Goal: Task Accomplishment & Management: Complete application form

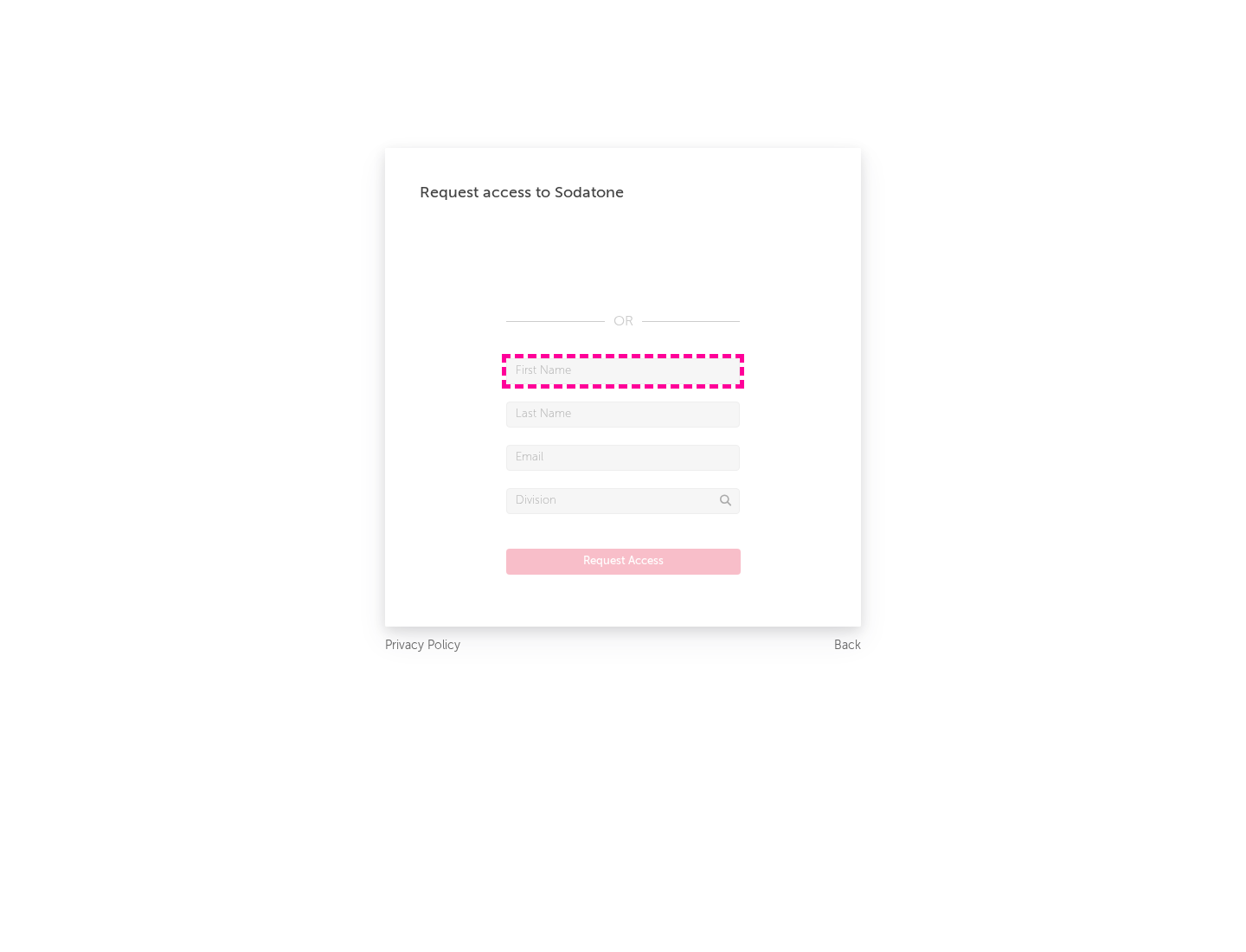
click at [623, 370] on input "text" at bounding box center [623, 371] width 234 height 26
type input "[PERSON_NAME]"
click at [623, 414] on input "text" at bounding box center [623, 415] width 234 height 26
type input "[PERSON_NAME]"
click at [623, 457] on input "text" at bounding box center [623, 458] width 234 height 26
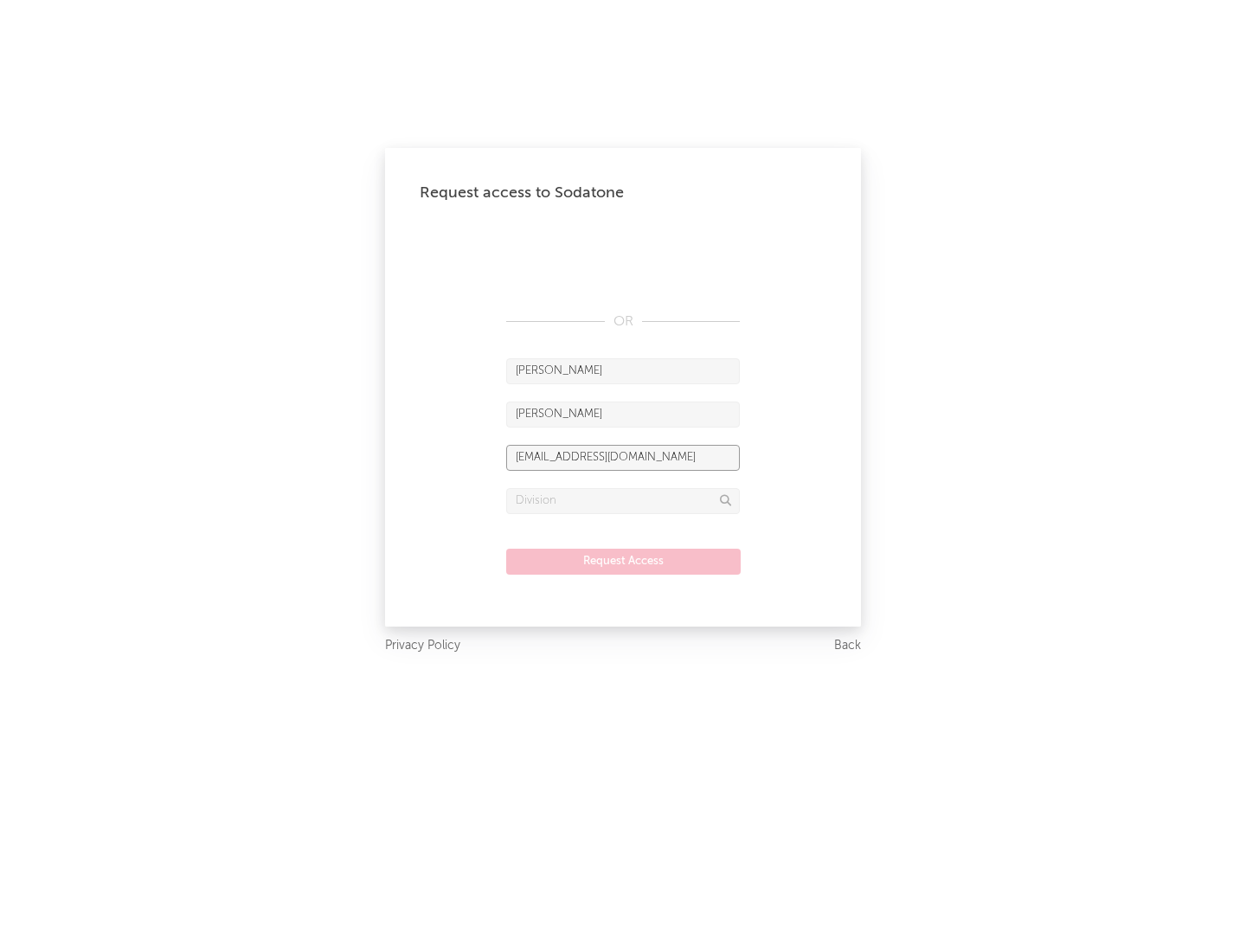
type input "[EMAIL_ADDRESS][DOMAIN_NAME]"
click at [623, 501] on input "text" at bounding box center [623, 501] width 234 height 26
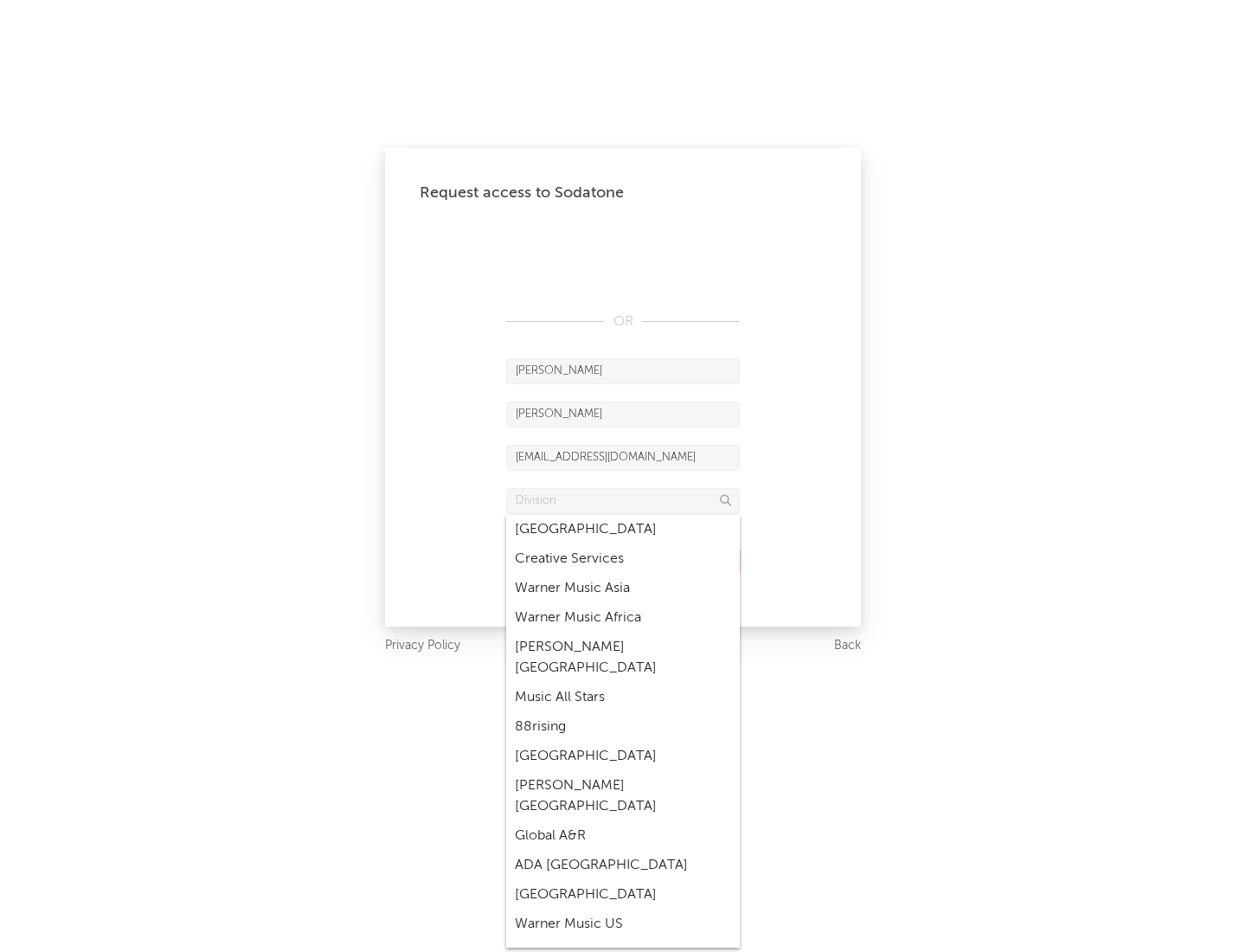
click at [623, 683] on div "Music All Stars" at bounding box center [623, 698] width 234 height 29
type input "Music All Stars"
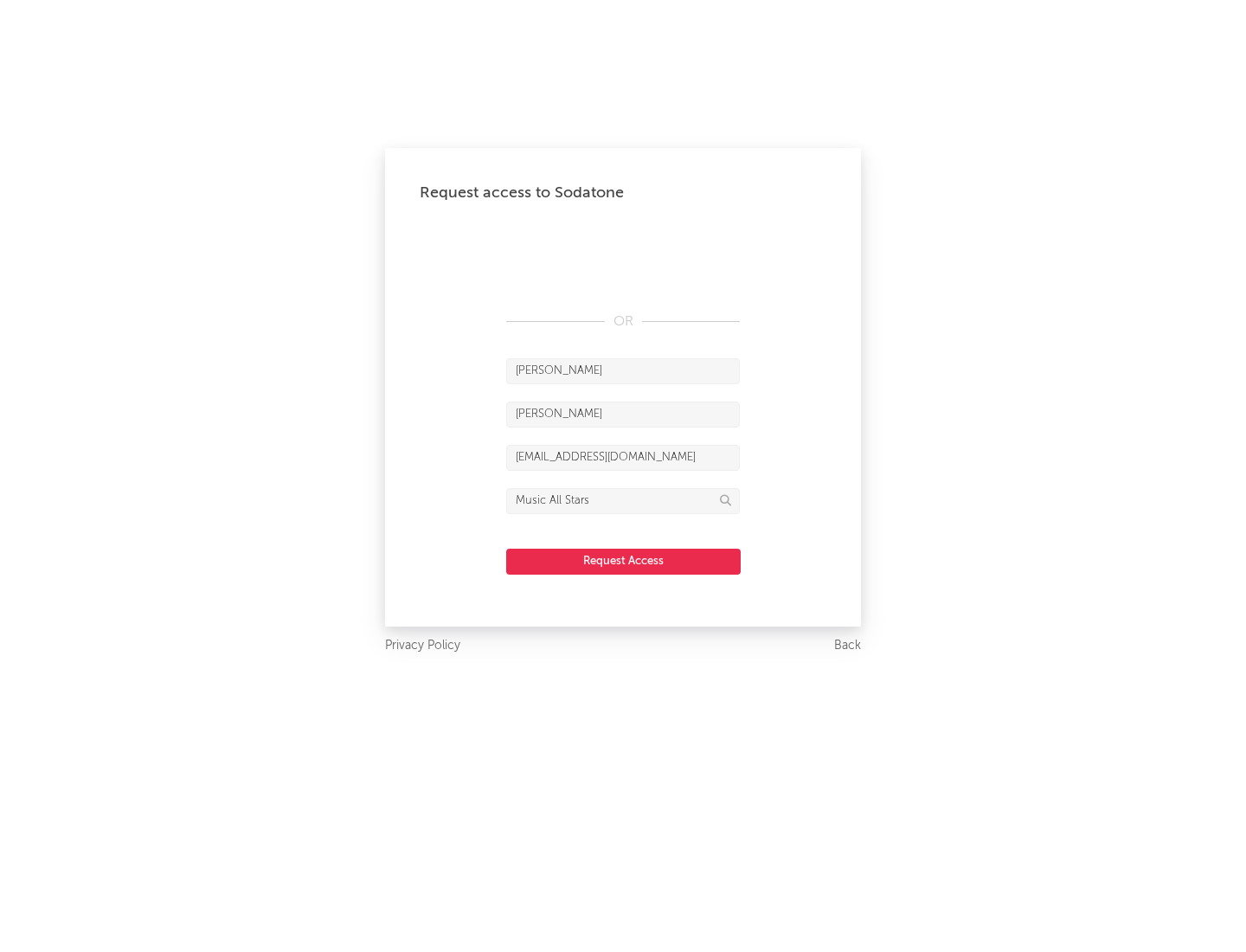
click at [623, 561] on button "Request Access" at bounding box center [623, 562] width 235 height 26
